Goal: Find specific page/section: Find specific page/section

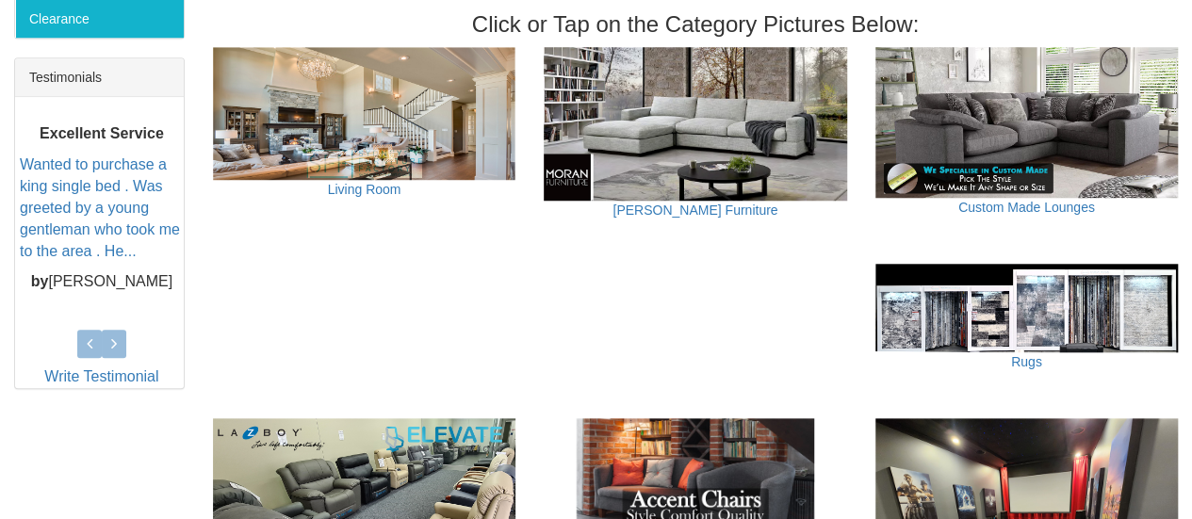
scroll to position [754, 0]
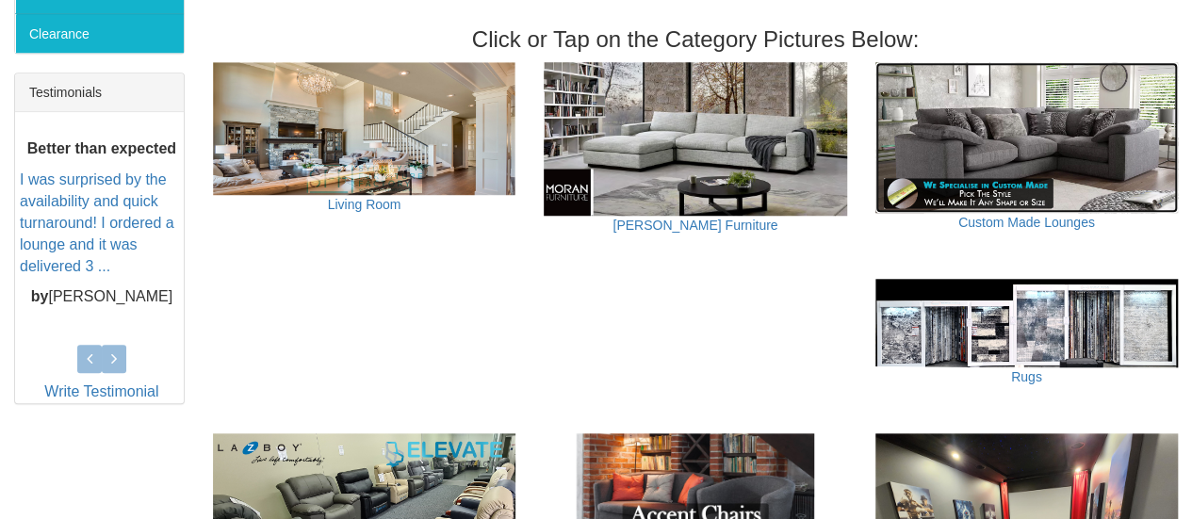
click at [951, 152] on img at bounding box center [1027, 138] width 303 height 152
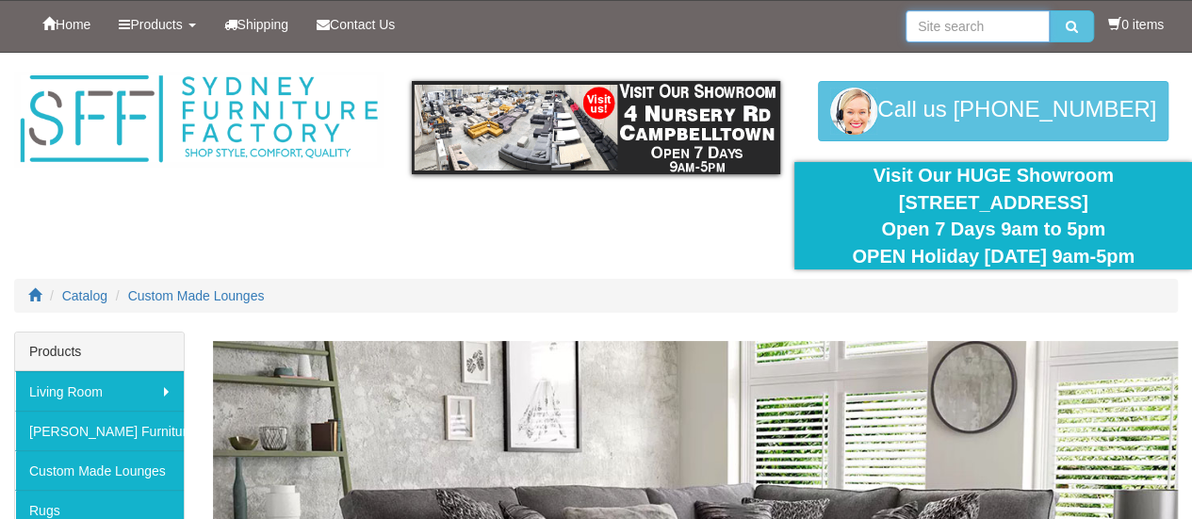
click at [934, 26] on input "search" at bounding box center [978, 26] width 144 height 32
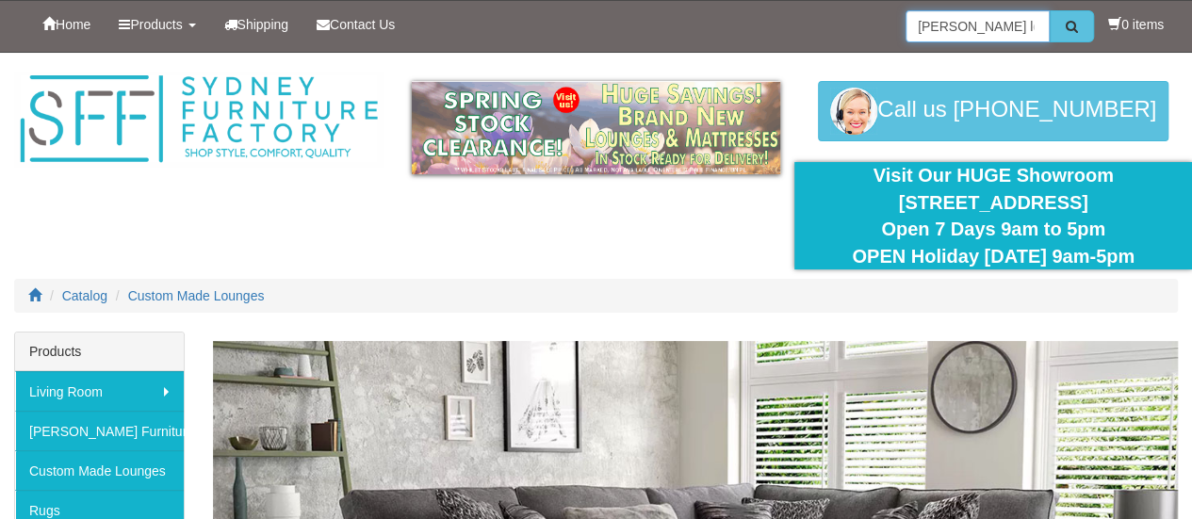
type input "moran lounge"
click at [1067, 16] on button "submit" at bounding box center [1072, 26] width 44 height 32
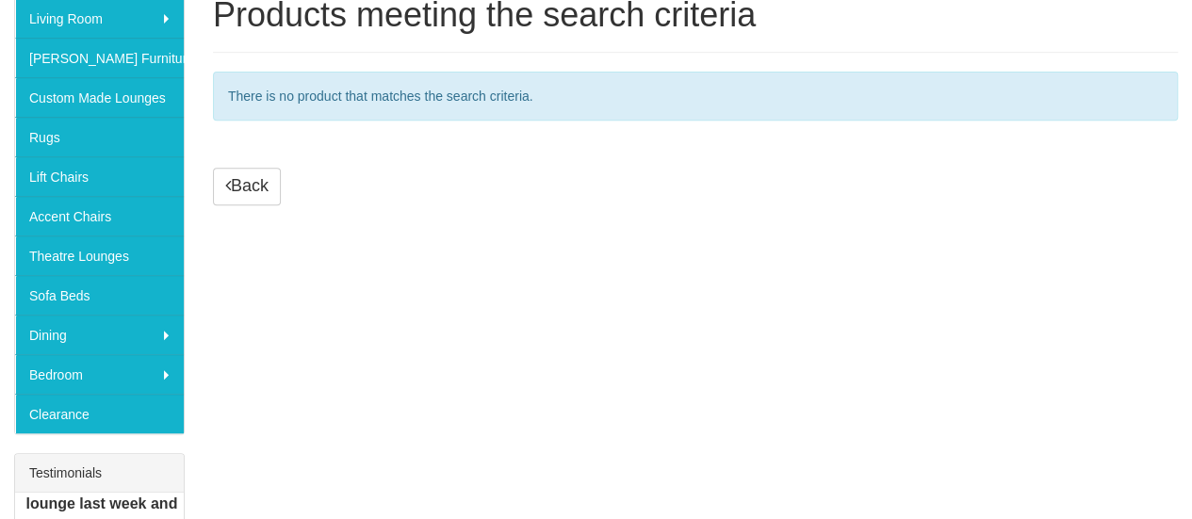
scroll to position [377, 0]
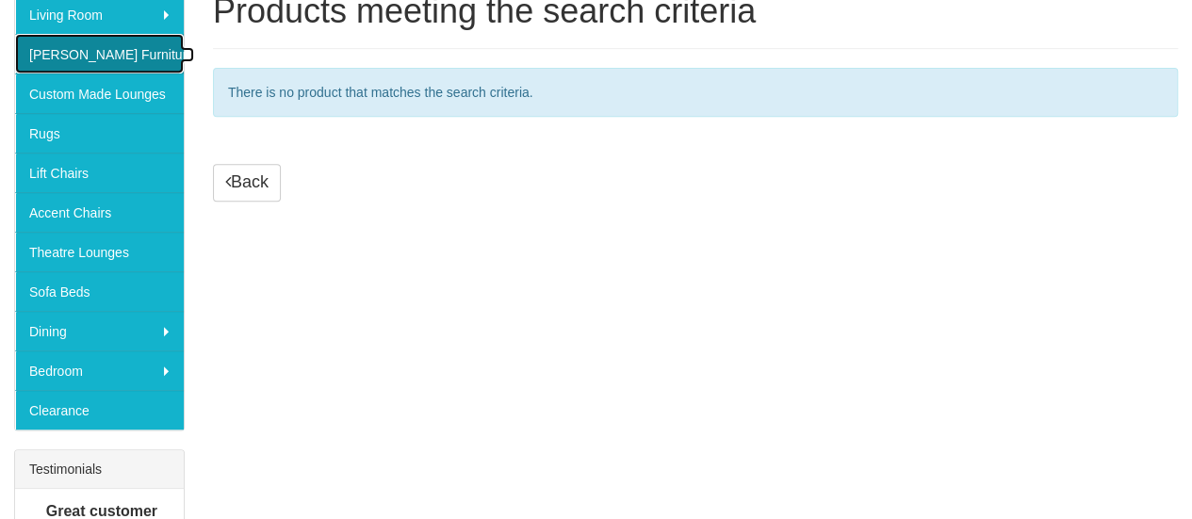
click at [59, 46] on link "[PERSON_NAME] Furniture" at bounding box center [99, 54] width 169 height 40
